Goal: Transaction & Acquisition: Purchase product/service

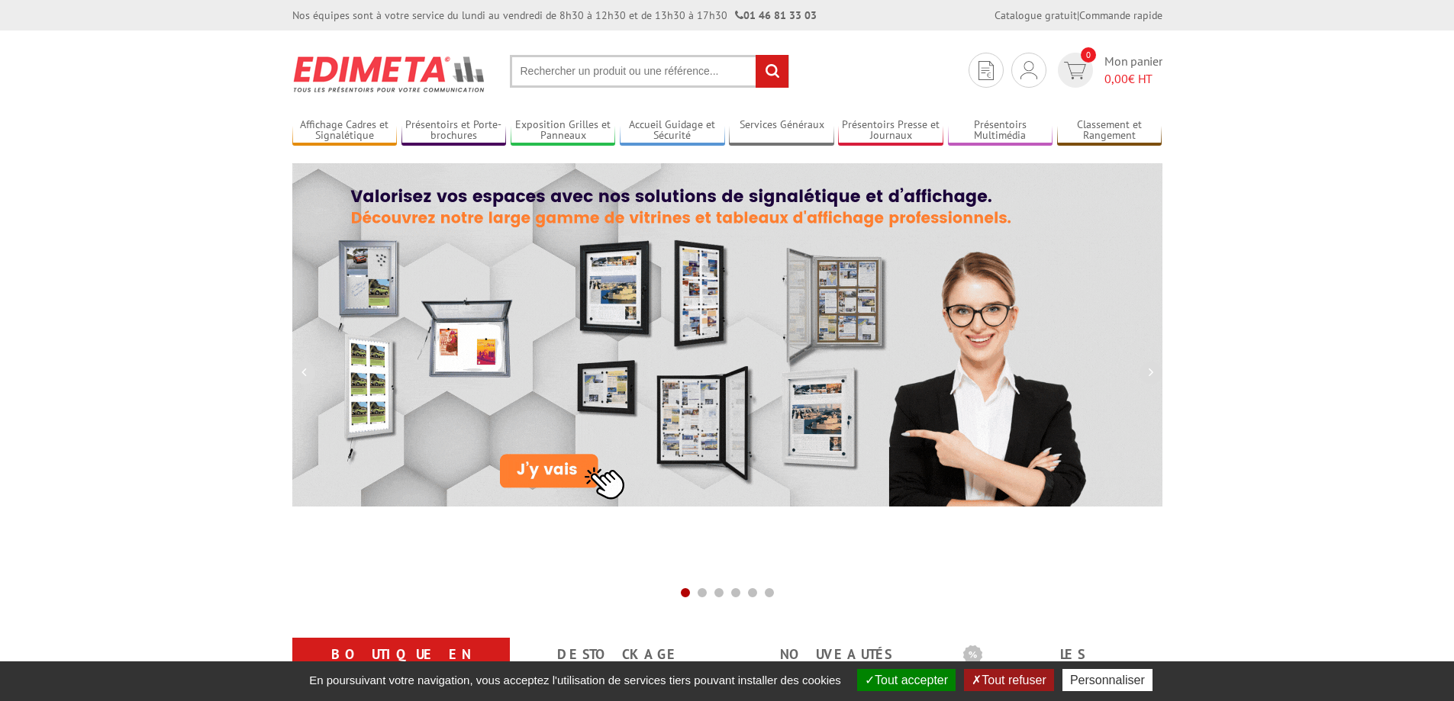
click at [919, 675] on button "Tout accepter" at bounding box center [906, 680] width 98 height 22
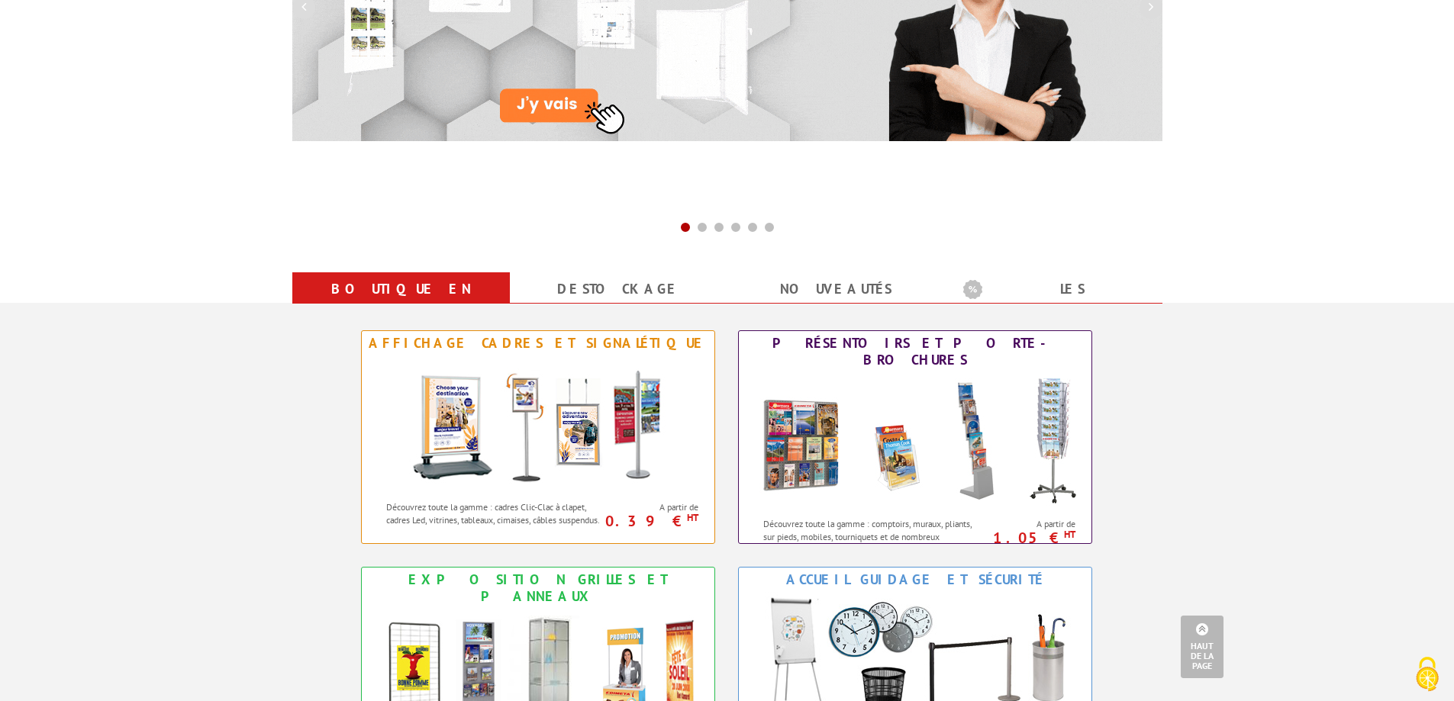
scroll to position [364, 0]
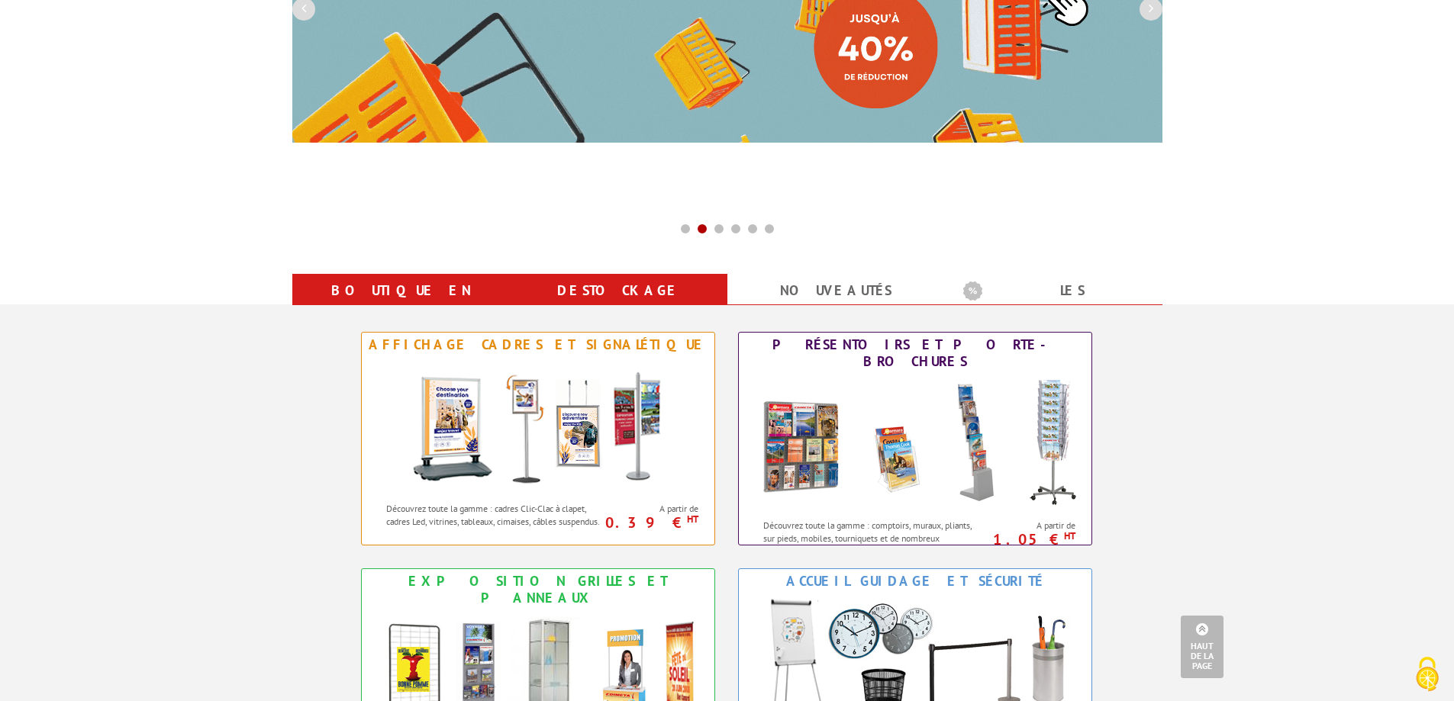
click at [612, 295] on link "Destockage" at bounding box center [618, 290] width 181 height 27
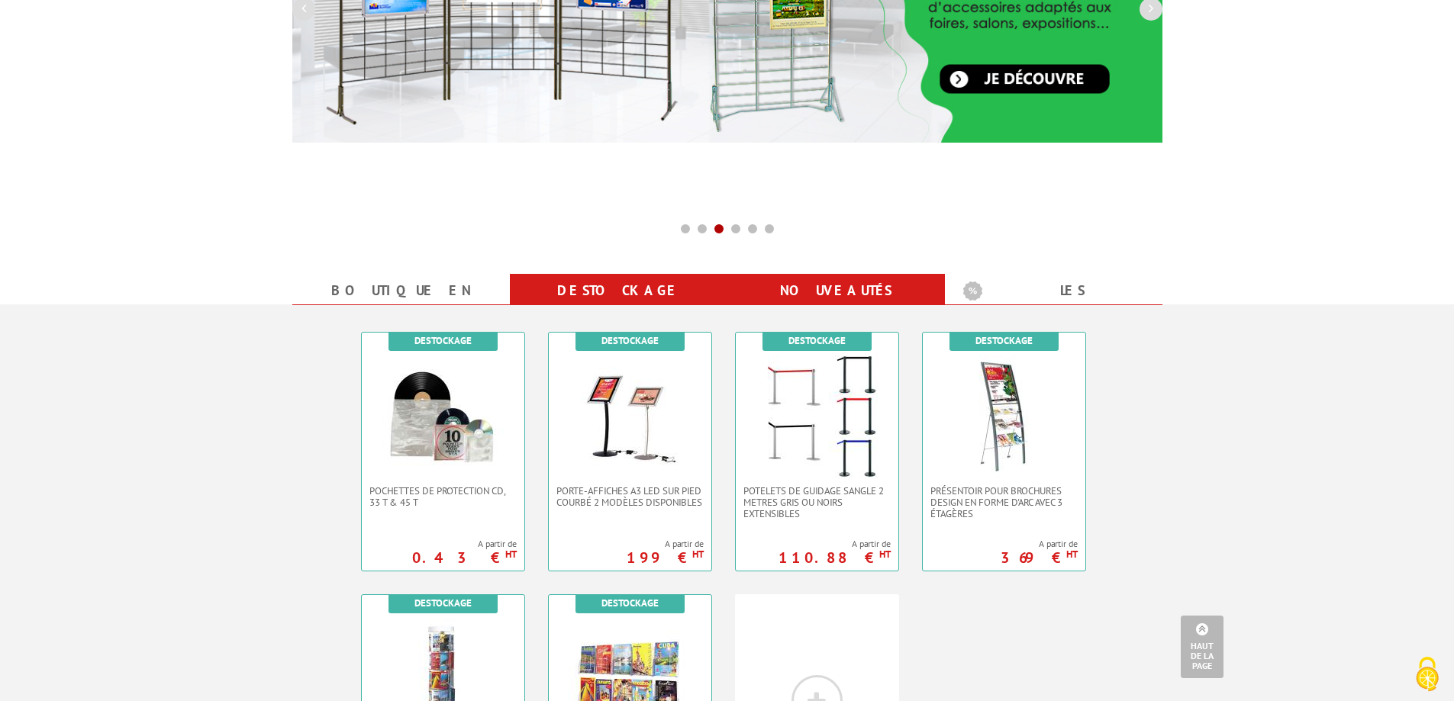
click at [865, 301] on link "nouveautés" at bounding box center [836, 290] width 181 height 27
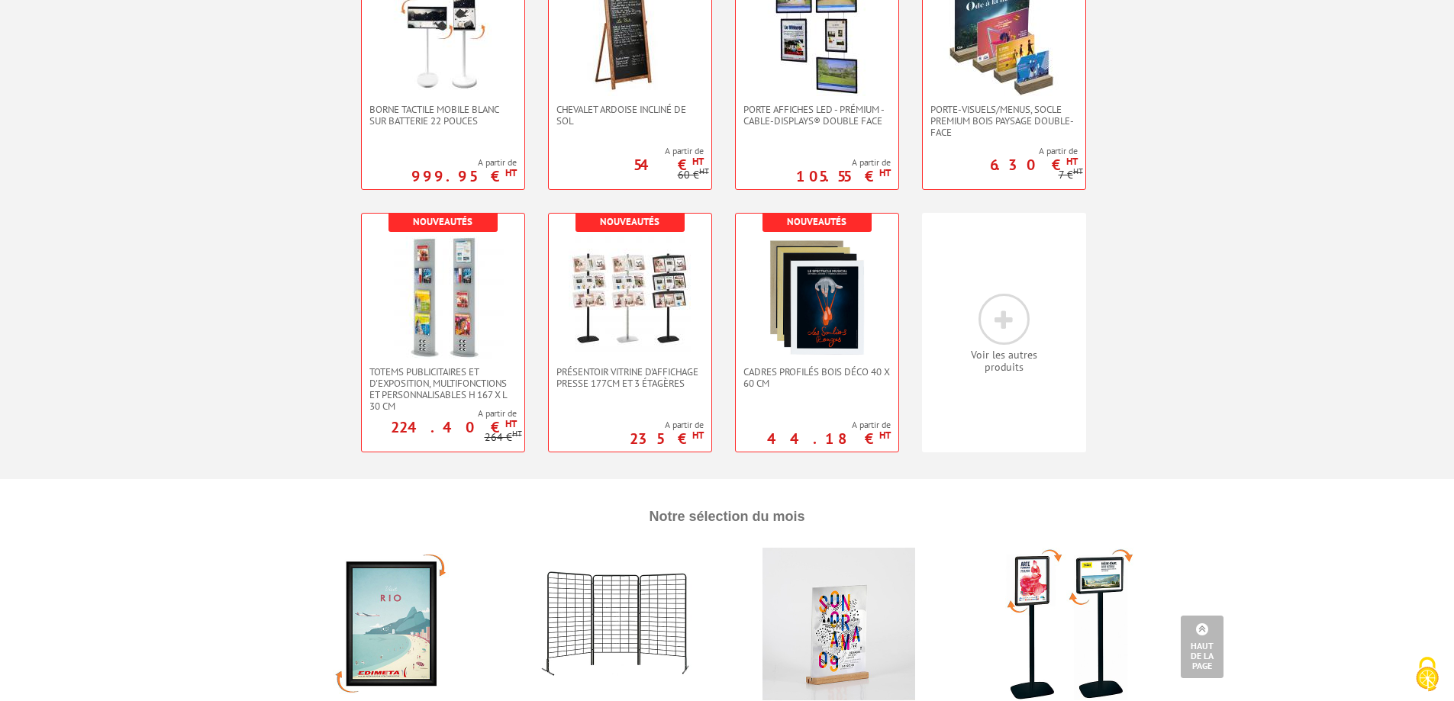
scroll to position [440, 0]
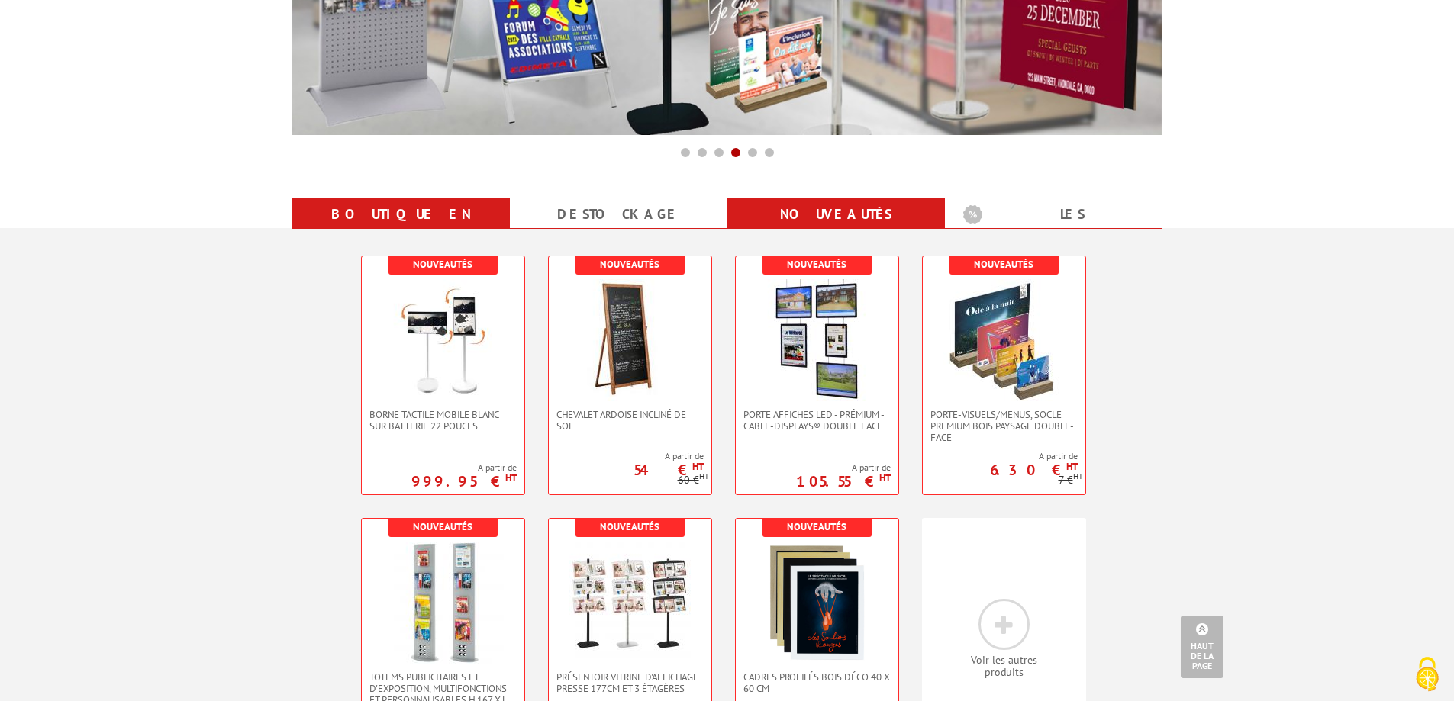
click at [435, 217] on link "Boutique en ligne" at bounding box center [401, 228] width 181 height 55
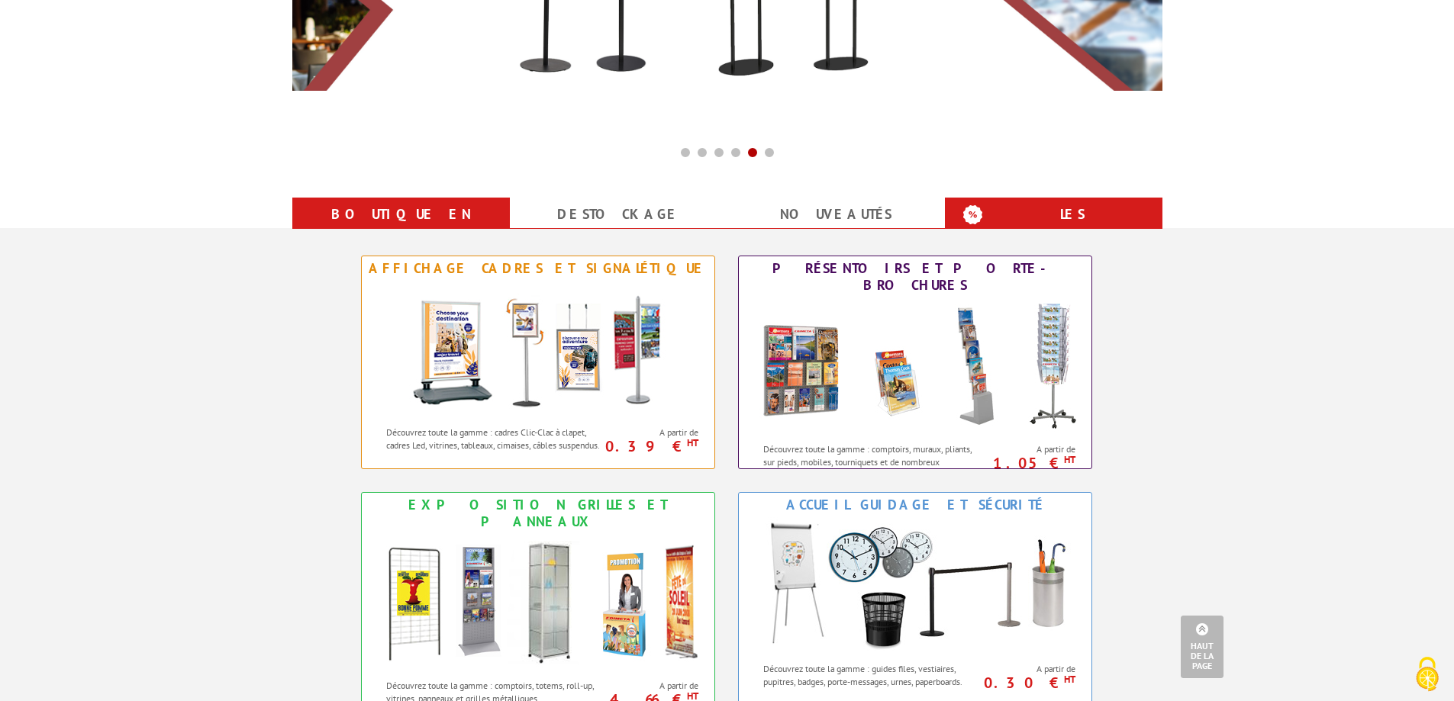
click at [1040, 215] on b "Les promotions" at bounding box center [1058, 216] width 191 height 31
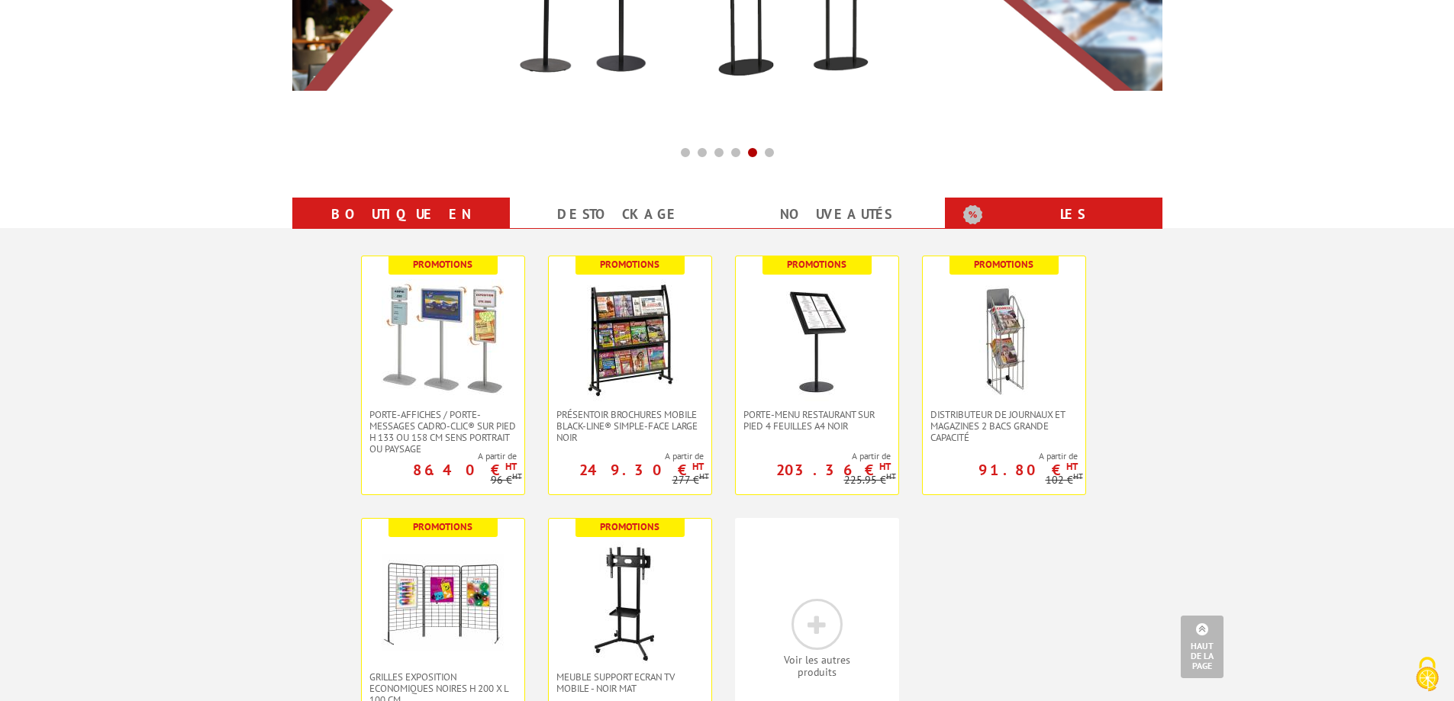
click at [366, 210] on link "Boutique en ligne" at bounding box center [401, 228] width 181 height 55
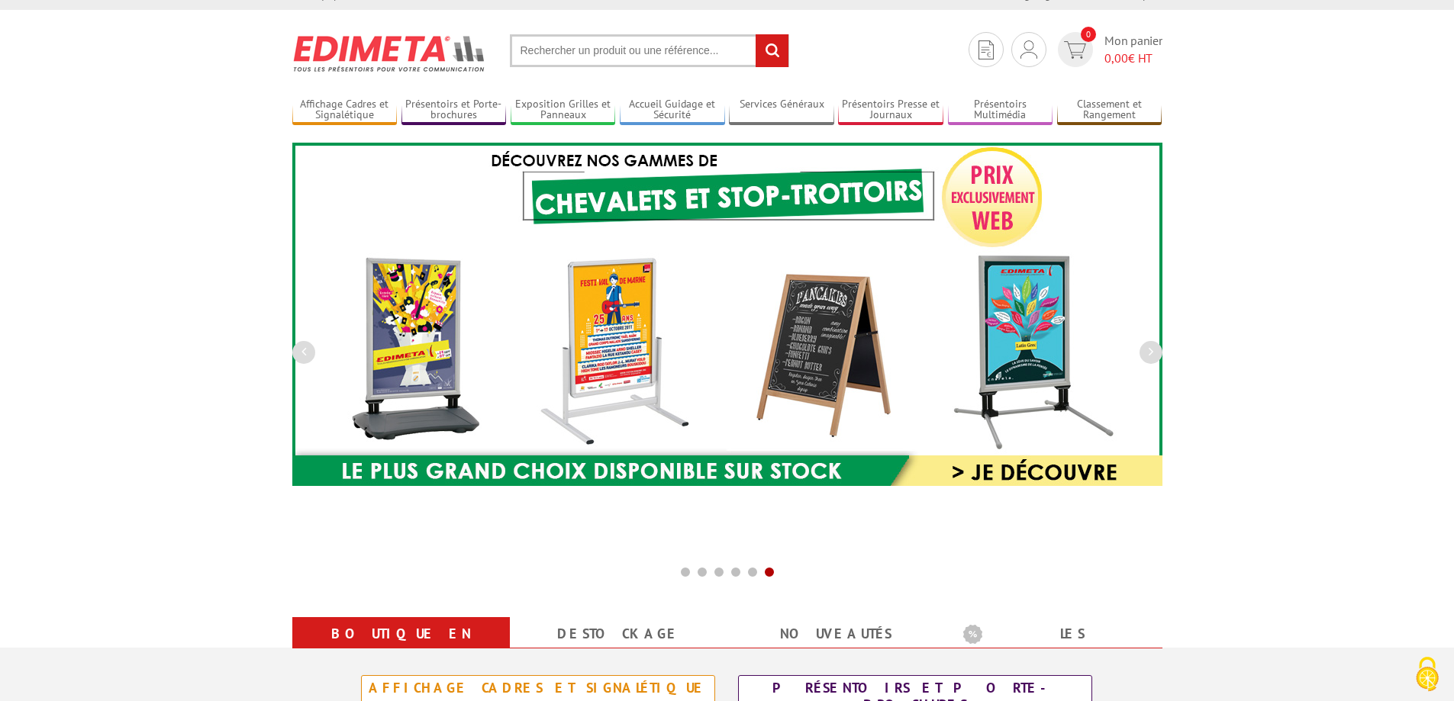
scroll to position [0, 0]
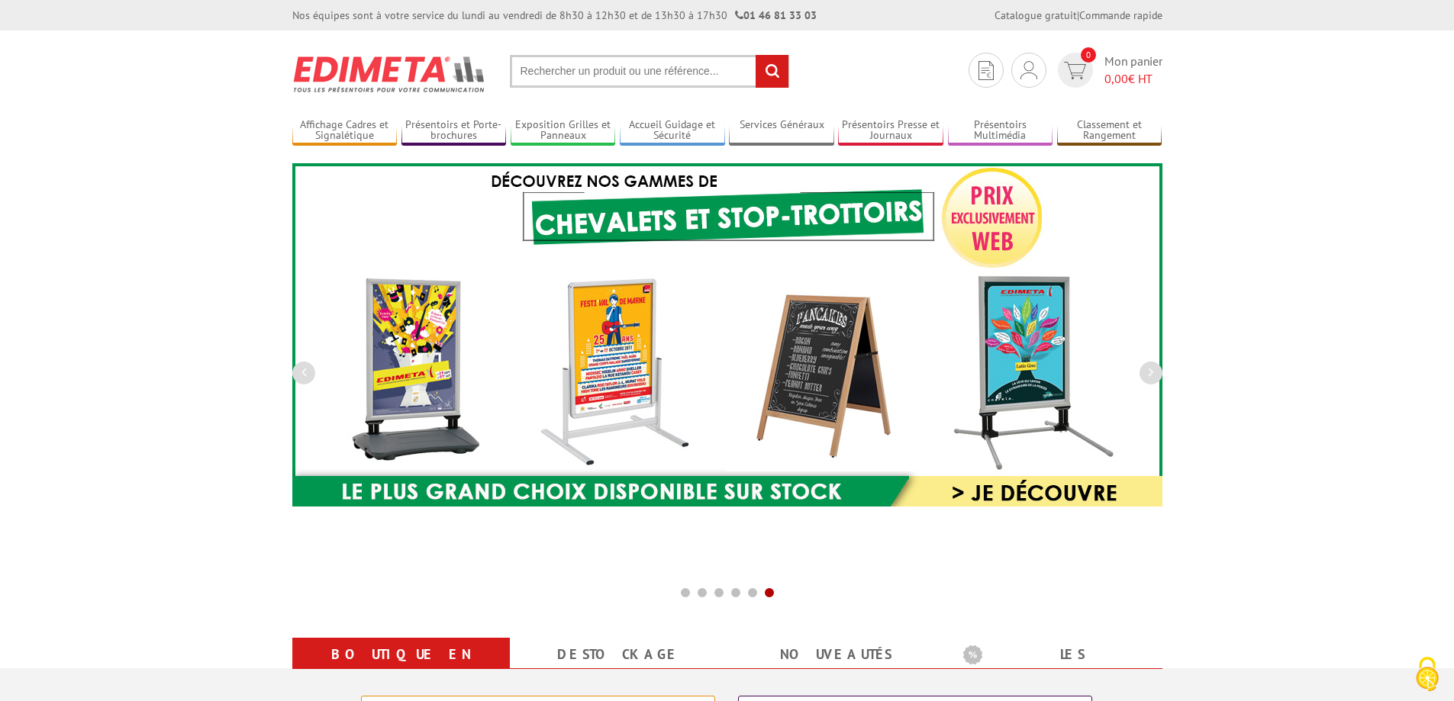
click at [546, 66] on input "text" at bounding box center [649, 71] width 279 height 33
paste input "Porte-visuels"
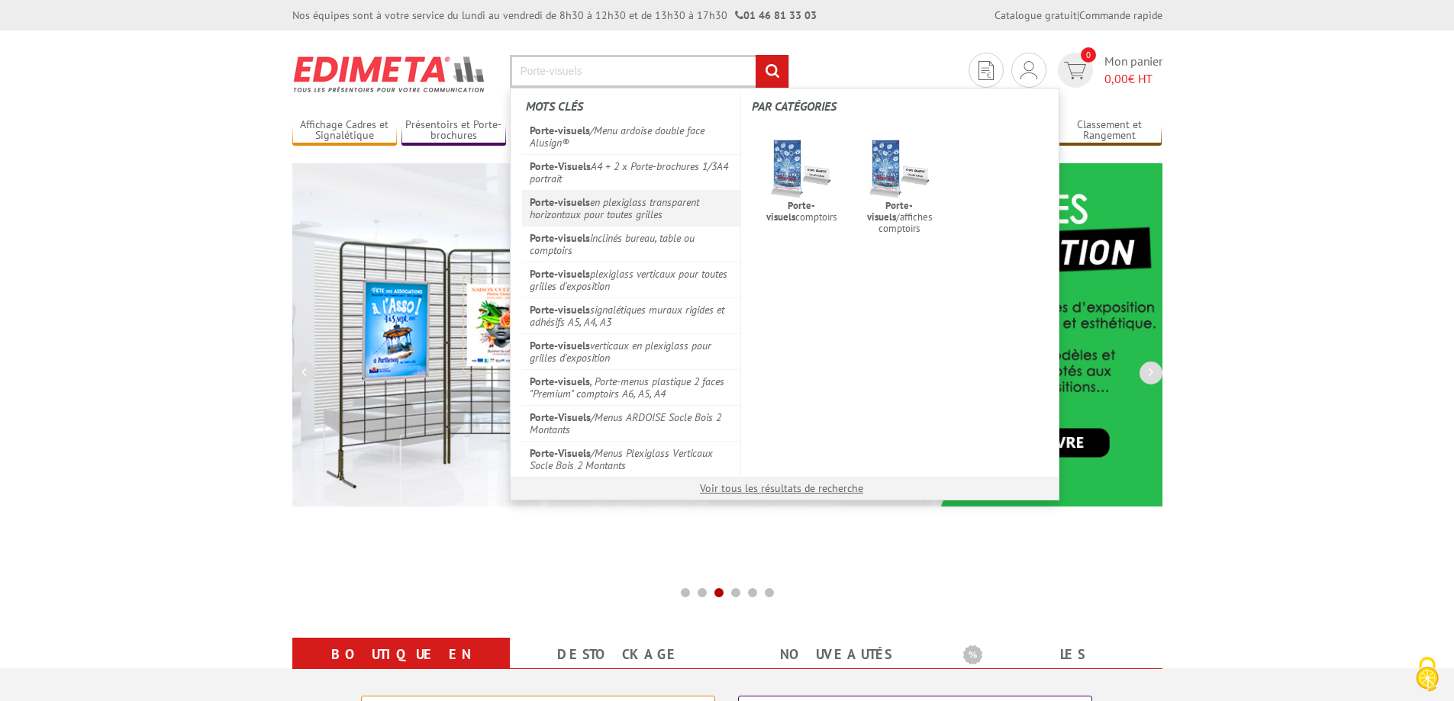
type input "Porte-visuels"
click at [672, 207] on link "Porte-visuels en plexiglass transparent horizontaux pour toutes grilles" at bounding box center [631, 208] width 219 height 36
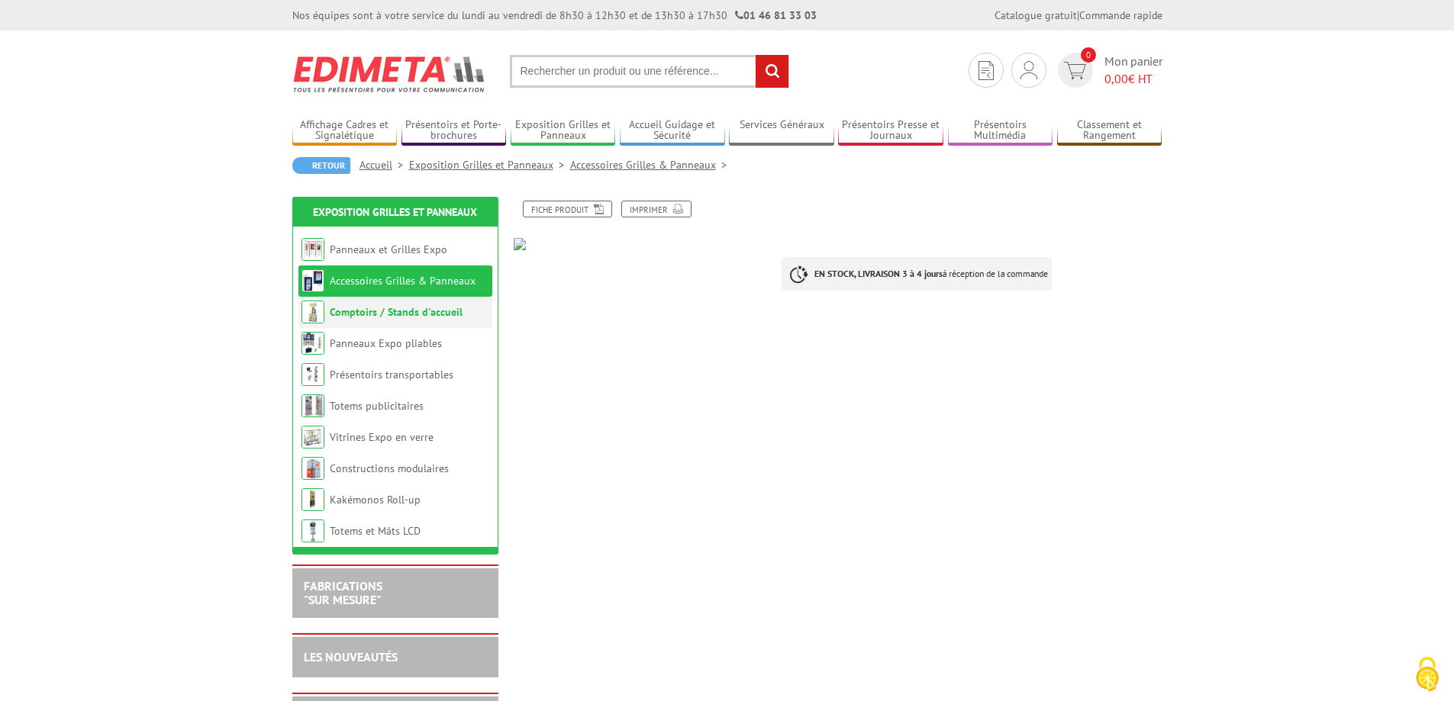
click at [392, 315] on link "Comptoirs / Stands d'accueil" at bounding box center [396, 312] width 133 height 14
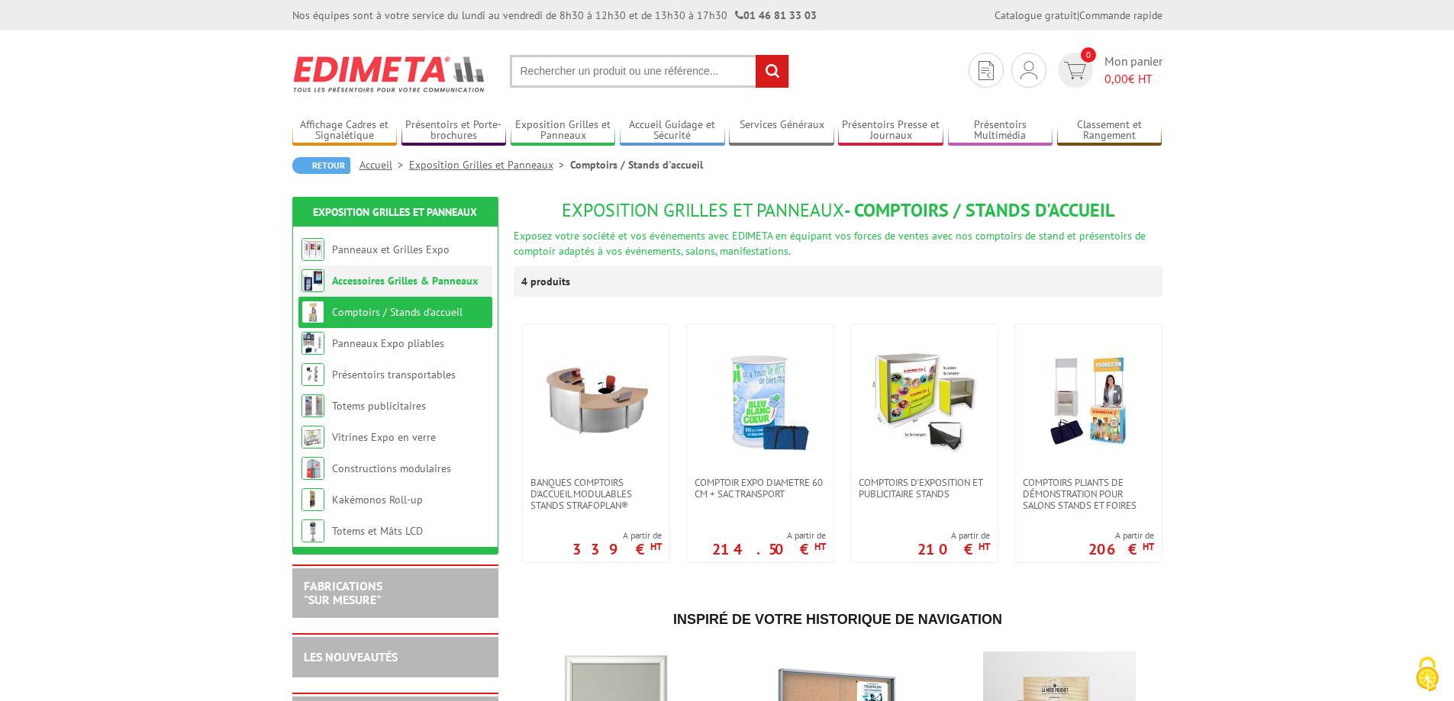
click at [369, 279] on link "Accessoires Grilles & Panneaux" at bounding box center [405, 281] width 146 height 14
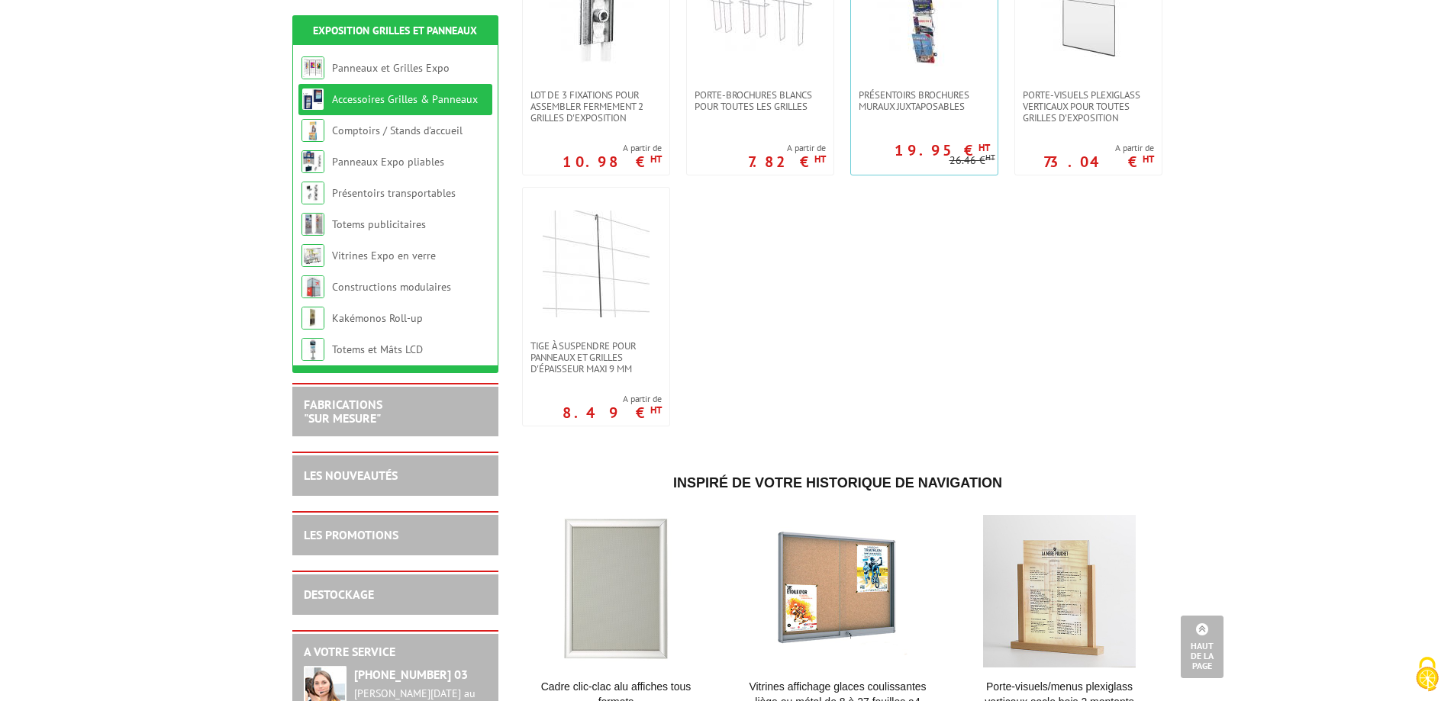
scroll to position [916, 0]
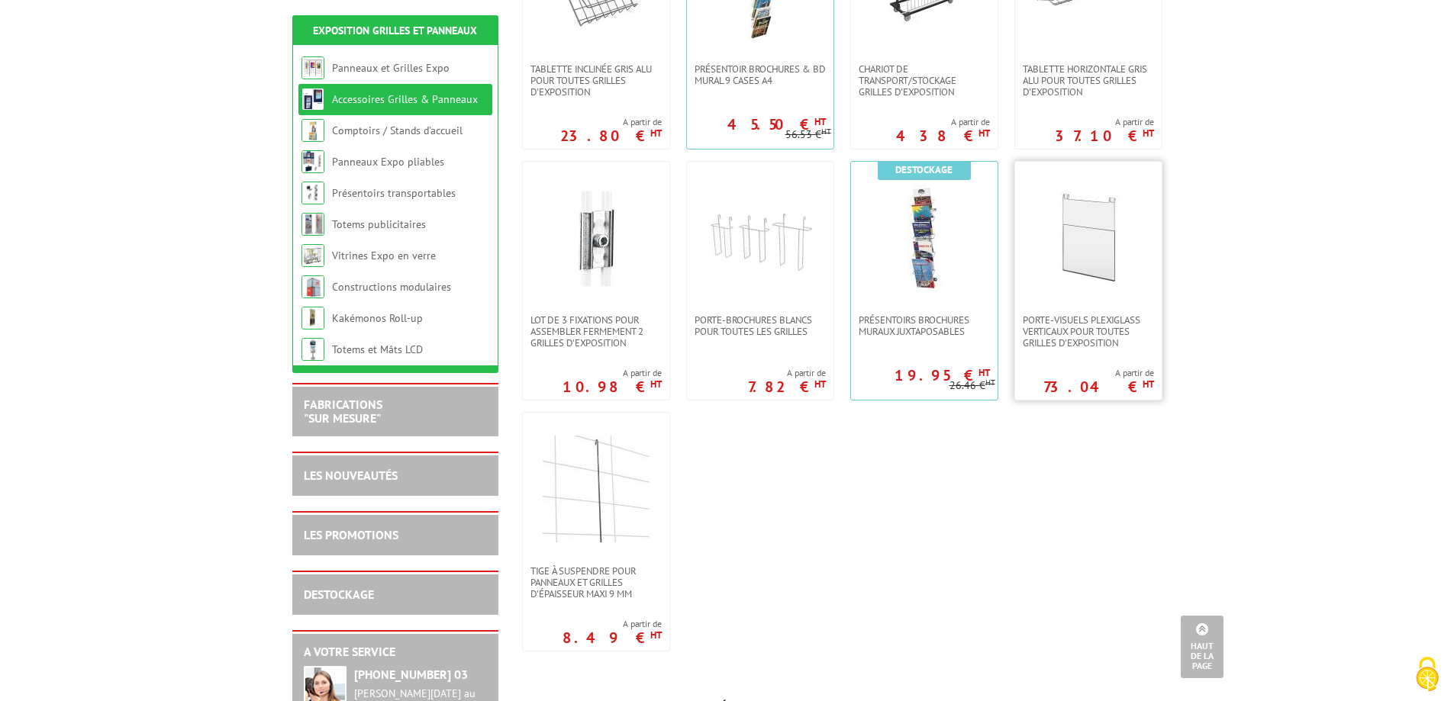
click at [1127, 308] on link at bounding box center [1088, 238] width 147 height 153
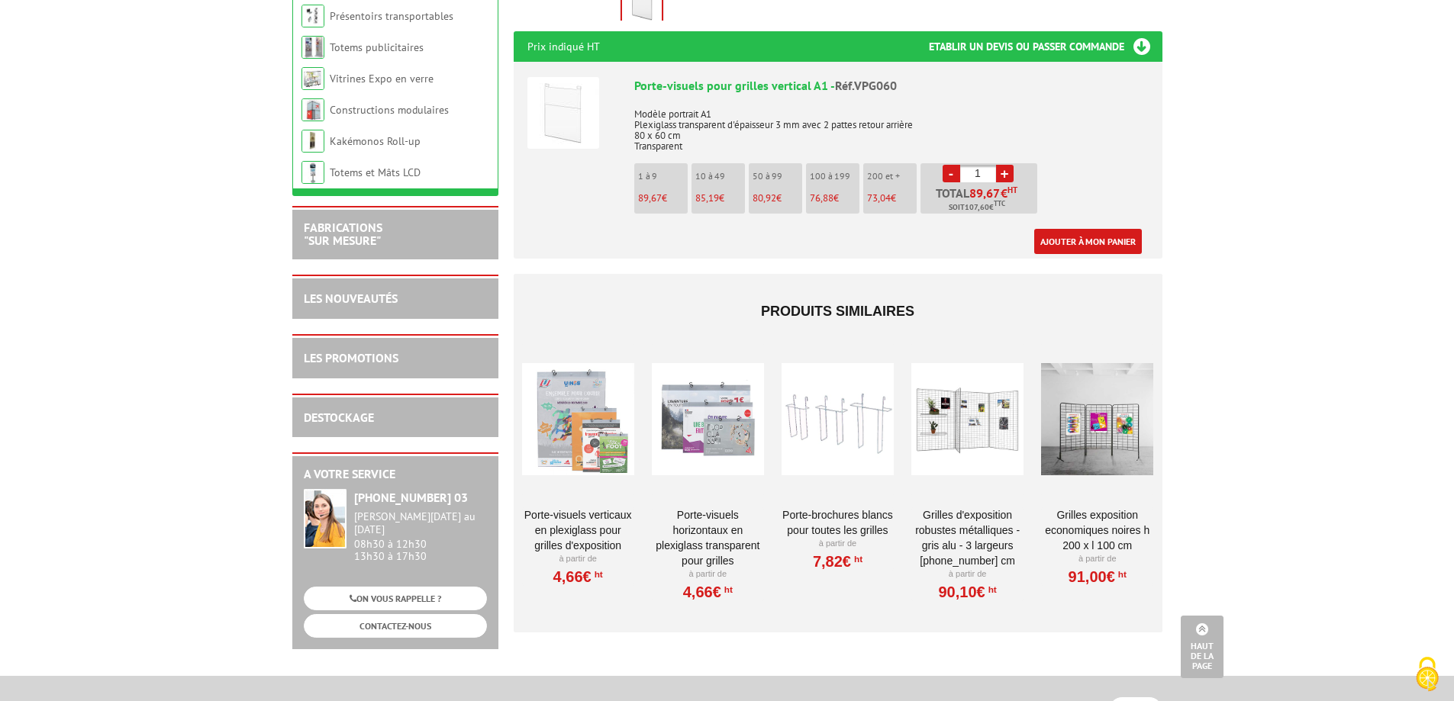
scroll to position [458, 0]
